Goal: Task Accomplishment & Management: Manage account settings

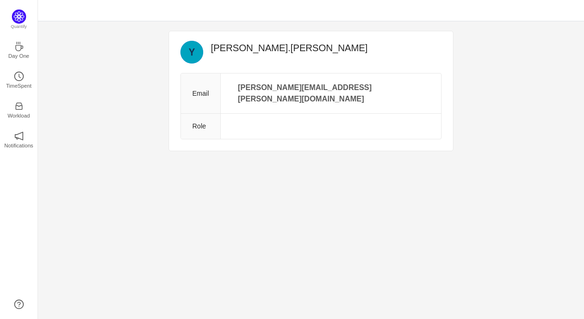
click at [288, 117] on td at bounding box center [331, 127] width 220 height 26
click at [267, 114] on td at bounding box center [331, 127] width 220 height 26
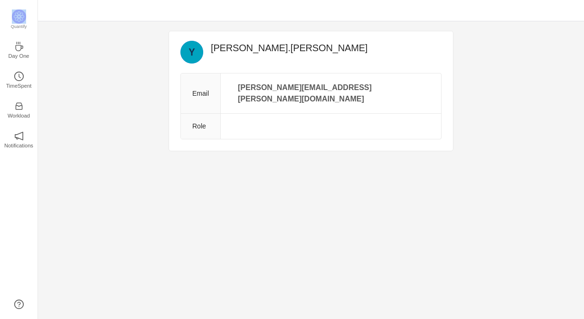
click at [267, 114] on td at bounding box center [331, 127] width 220 height 26
click at [265, 116] on td at bounding box center [331, 127] width 220 height 26
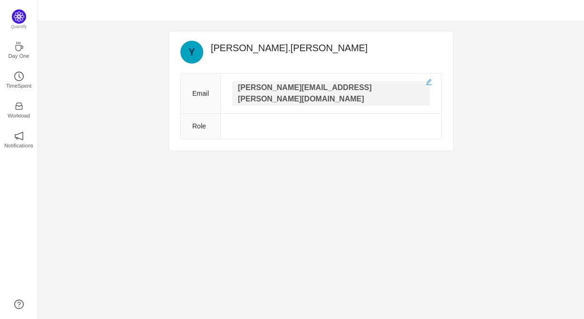
click at [319, 87] on p "[PERSON_NAME][EMAIL_ADDRESS][PERSON_NAME][DOMAIN_NAME]" at bounding box center [330, 93] width 197 height 25
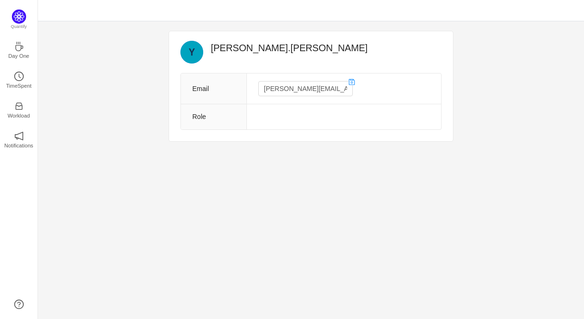
click at [316, 105] on td at bounding box center [343, 117] width 195 height 26
click at [345, 115] on td at bounding box center [343, 117] width 195 height 26
click at [348, 81] on icon "icon: save" at bounding box center [351, 82] width 7 height 7
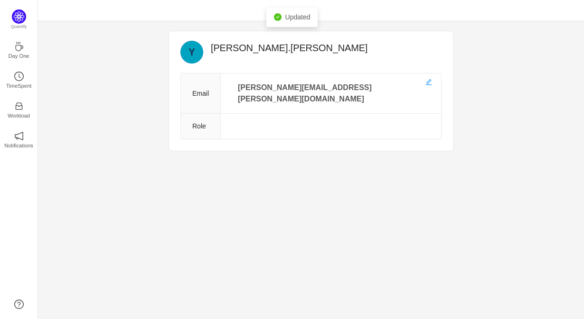
click at [289, 114] on td at bounding box center [331, 127] width 220 height 26
click at [274, 117] on td at bounding box center [331, 127] width 220 height 26
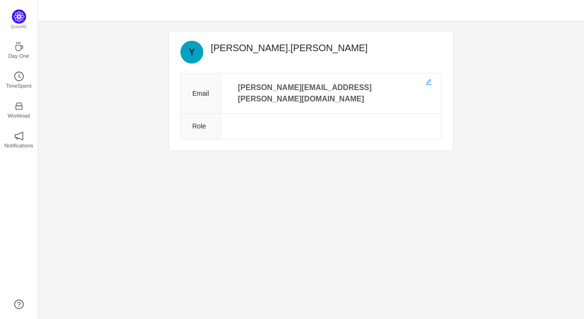
click at [219, 114] on th "Role" at bounding box center [201, 127] width 40 height 26
click at [258, 114] on td at bounding box center [331, 127] width 220 height 26
click at [301, 114] on td at bounding box center [331, 127] width 220 height 26
drag, startPoint x: 333, startPoint y: 107, endPoint x: 328, endPoint y: 112, distance: 6.7
click at [328, 114] on td at bounding box center [331, 127] width 220 height 26
